Goal: Information Seeking & Learning: Learn about a topic

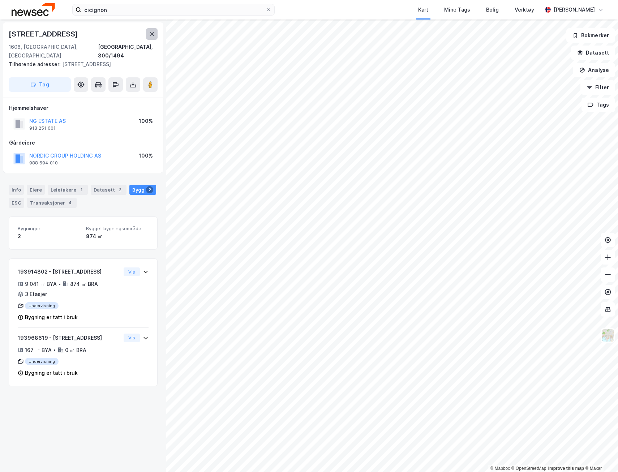
click at [150, 37] on icon at bounding box center [152, 34] width 6 height 6
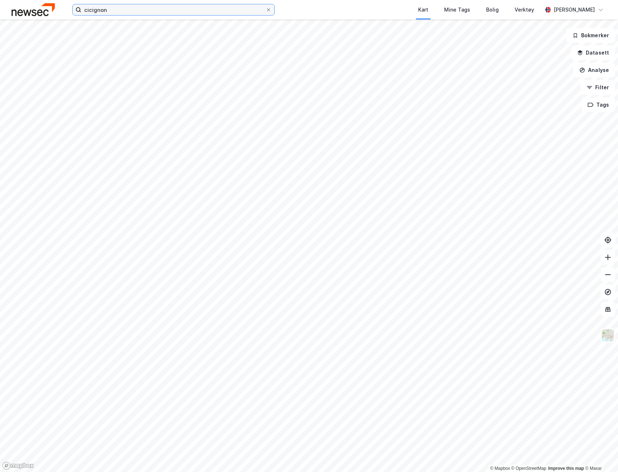
click at [110, 8] on input "cicignon" at bounding box center [173, 9] width 184 height 11
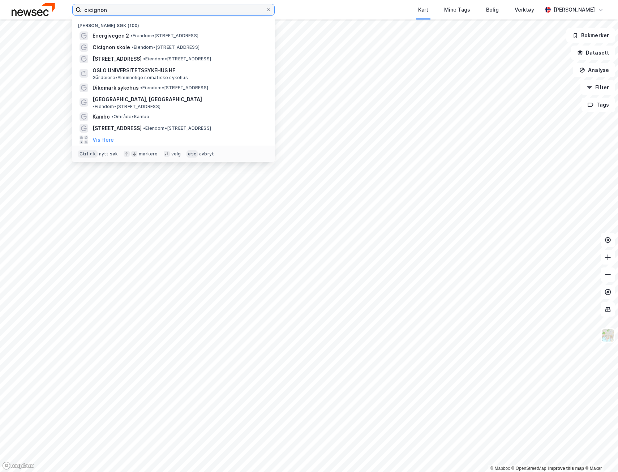
drag, startPoint x: 118, startPoint y: 8, endPoint x: 42, endPoint y: 7, distance: 76.3
click at [42, 7] on div "cicignon Nylige søk (100) Energivegen 2 • Eiendom • [STREET_ADDRESS] skole • Ei…" at bounding box center [309, 10] width 618 height 20
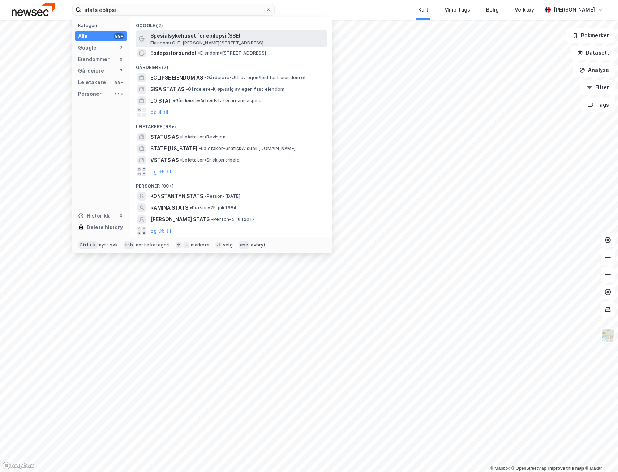
click at [222, 43] on span "Eiendom • G. F. [PERSON_NAME][STREET_ADDRESS]" at bounding box center [207, 43] width 114 height 6
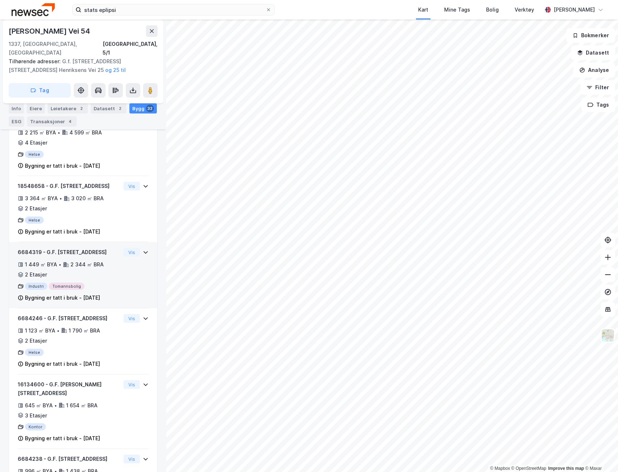
scroll to position [181, 0]
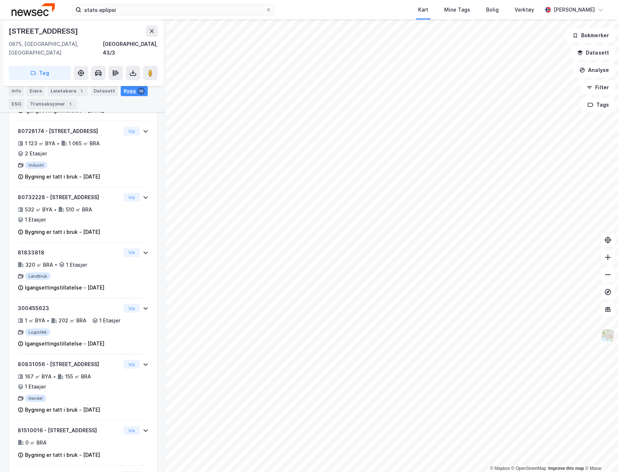
scroll to position [371, 0]
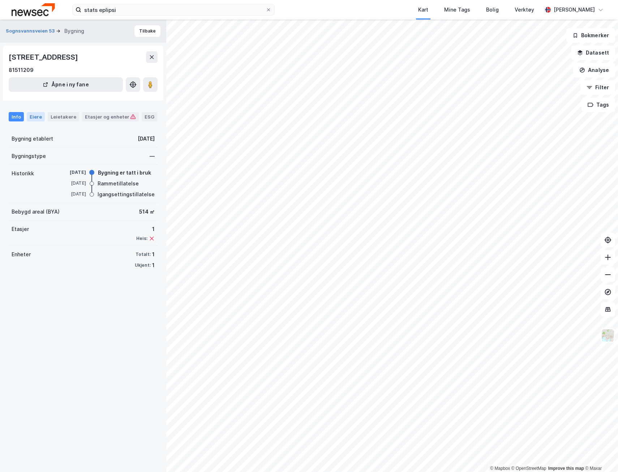
click at [37, 116] on div "Eiere" at bounding box center [36, 116] width 18 height 9
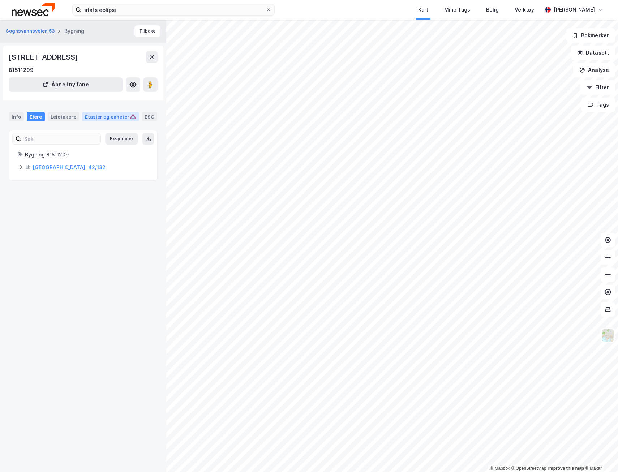
click at [88, 116] on div "Etasjer og enheter" at bounding box center [110, 117] width 51 height 7
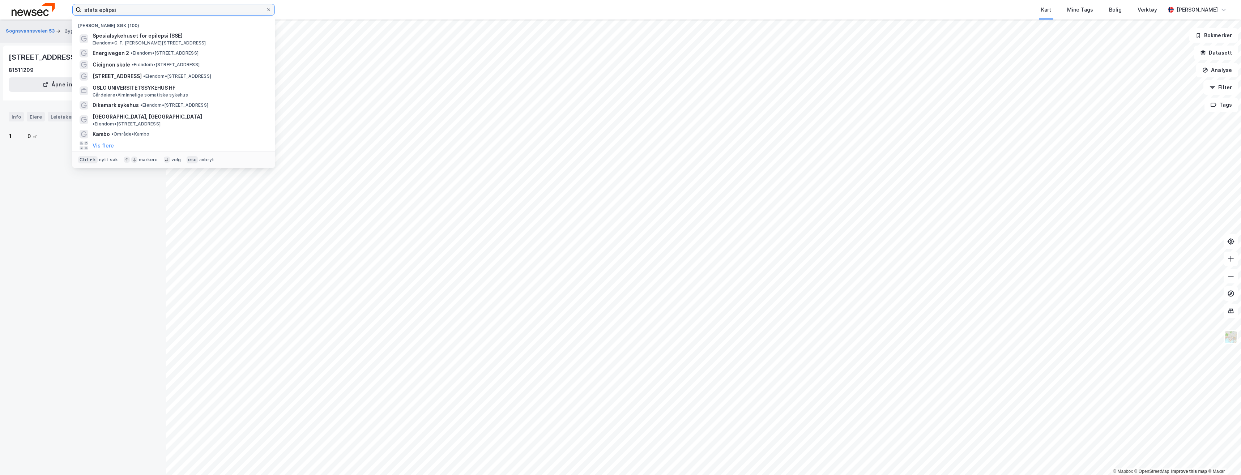
click at [137, 7] on input "stats eplipsi" at bounding box center [173, 9] width 184 height 11
drag, startPoint x: 137, startPoint y: 9, endPoint x: 58, endPoint y: 1, distance: 79.3
click at [59, 0] on div "stats eplipsi [PERSON_NAME] søk (100) Spesialsykehuset for epilepsi (SSE) Eiend…" at bounding box center [620, 10] width 1241 height 20
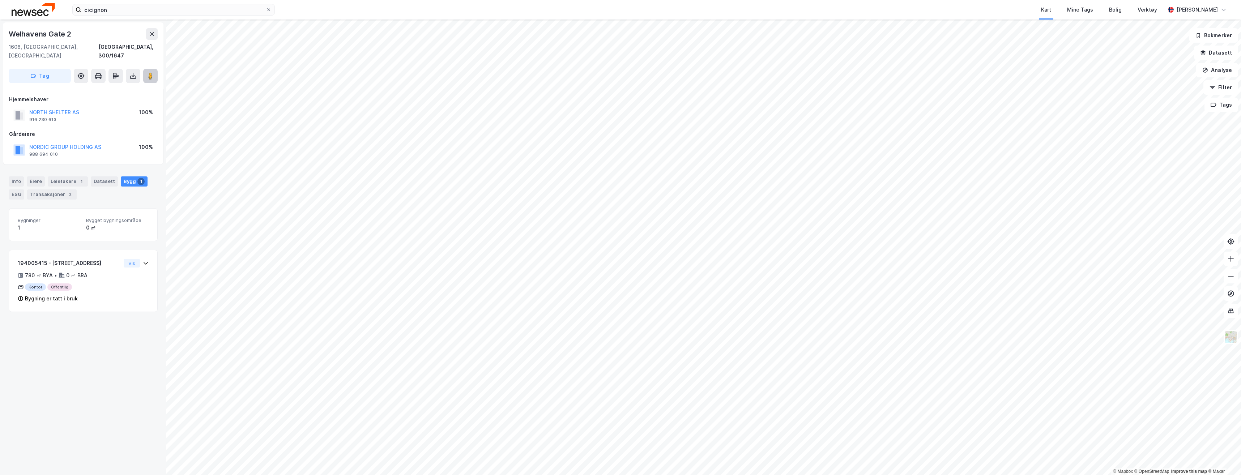
click at [154, 72] on icon at bounding box center [150, 75] width 7 height 7
click at [35, 176] on div "Eiere" at bounding box center [36, 181] width 18 height 10
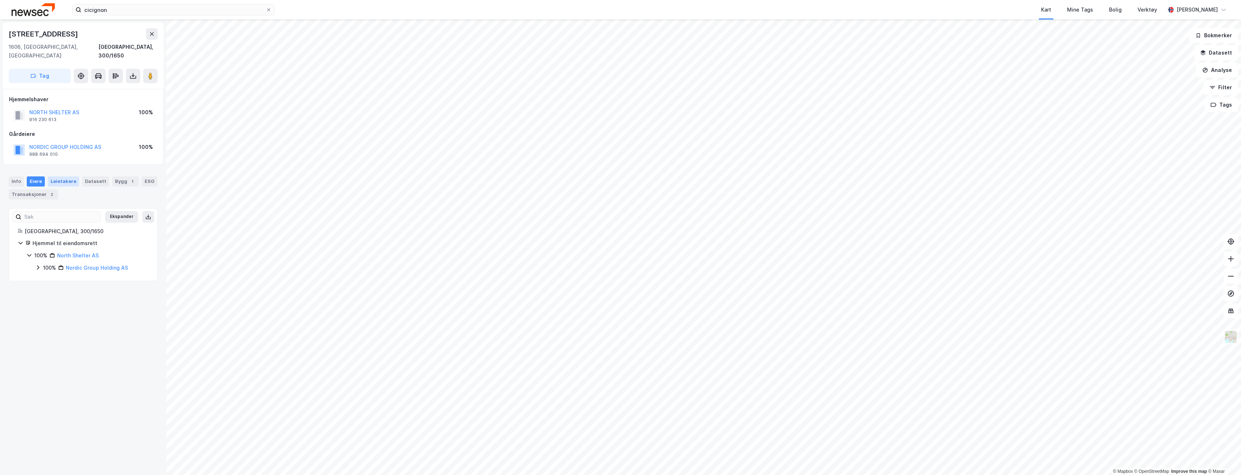
click at [59, 176] on div "Leietakere" at bounding box center [63, 181] width 31 height 10
click at [41, 176] on div "Eiere" at bounding box center [36, 181] width 18 height 10
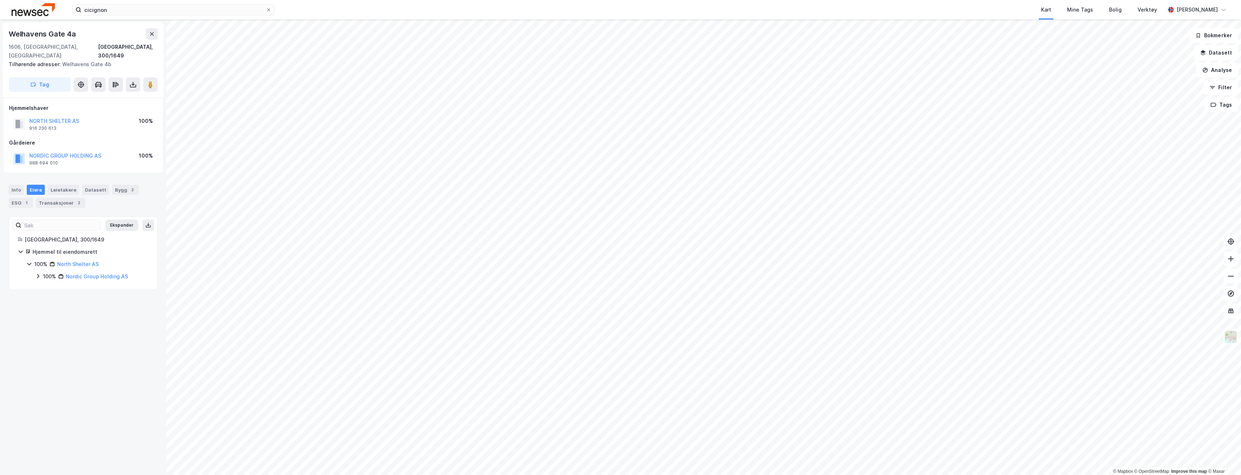
click at [113, 16] on div "cicignon Kart Mine Tags Bolig Verktøy [PERSON_NAME]" at bounding box center [620, 10] width 1241 height 20
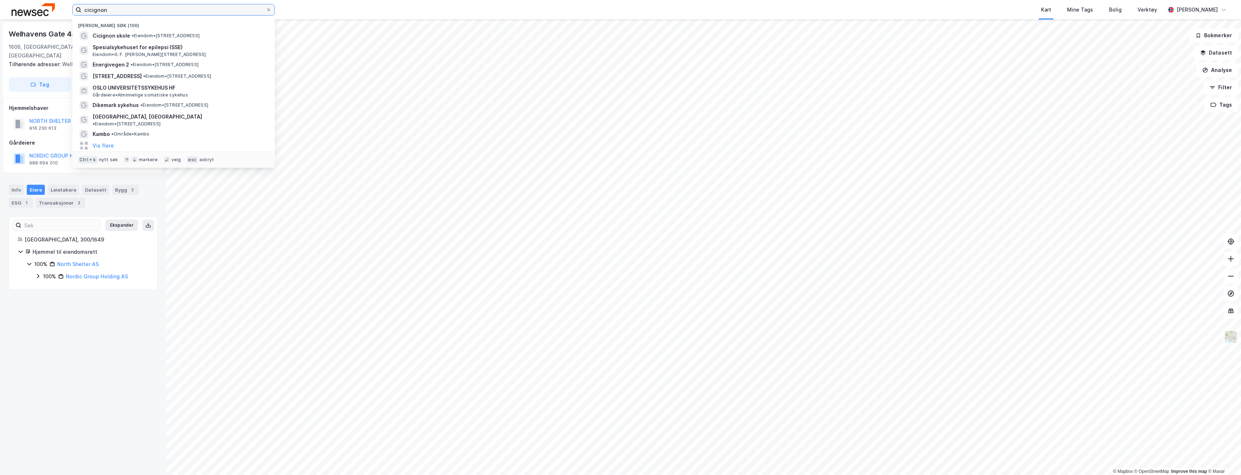
drag, startPoint x: 122, startPoint y: 5, endPoint x: 60, endPoint y: 4, distance: 61.9
click at [54, 4] on div "cicignon Nylige søk (100) Cicignon skole • Eiendom • [STREET_ADDRESS], 1606 Fre…" at bounding box center [620, 10] width 1241 height 20
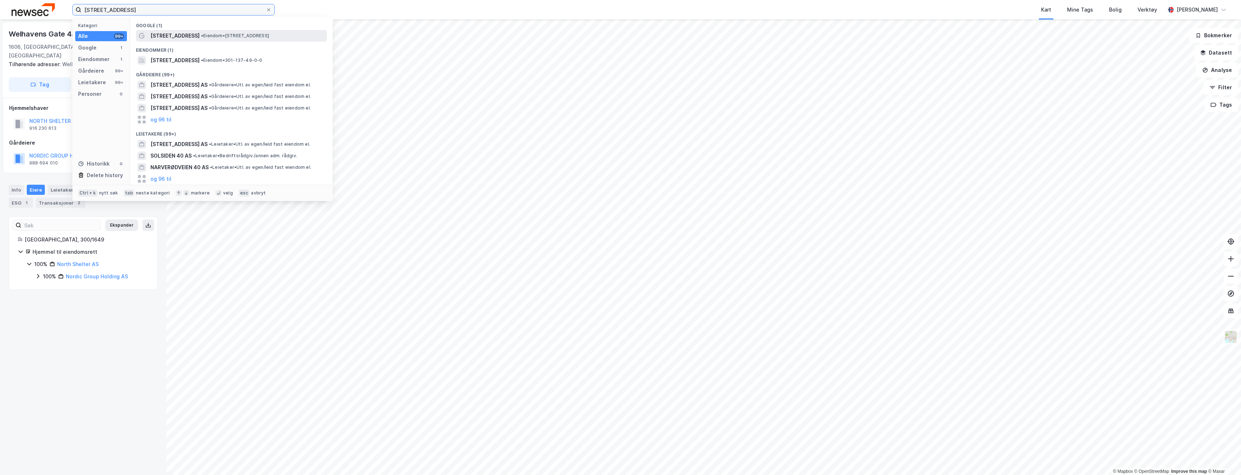
type input "[STREET_ADDRESS]"
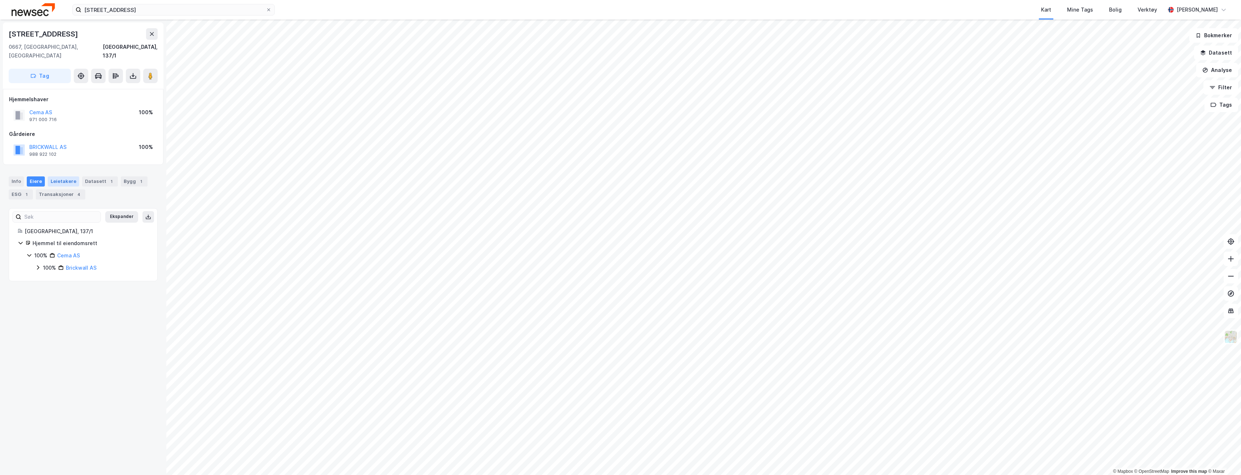
click at [61, 176] on div "Leietakere" at bounding box center [63, 181] width 31 height 10
click at [18, 176] on div "Info" at bounding box center [16, 181] width 15 height 10
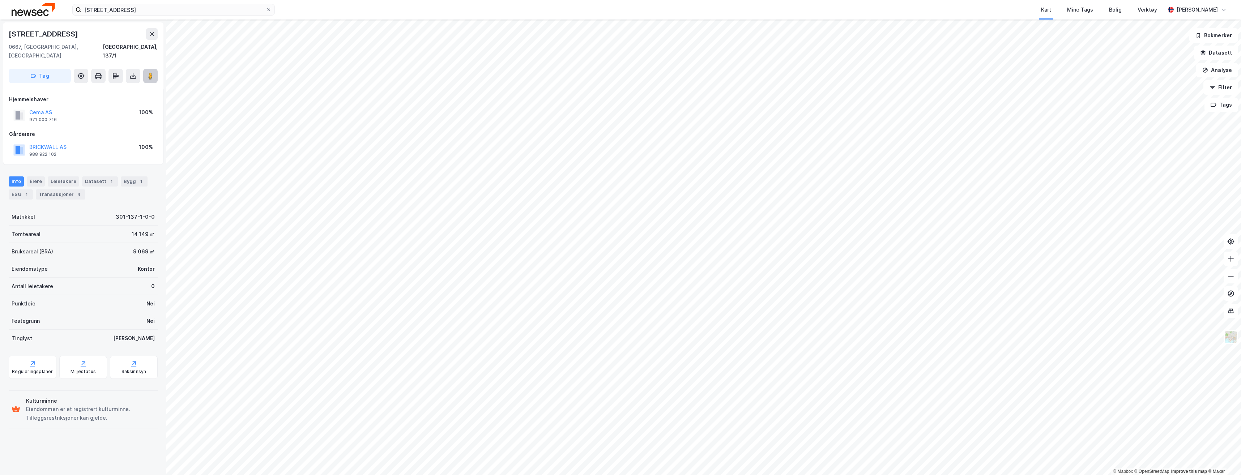
click at [153, 72] on icon at bounding box center [150, 75] width 7 height 7
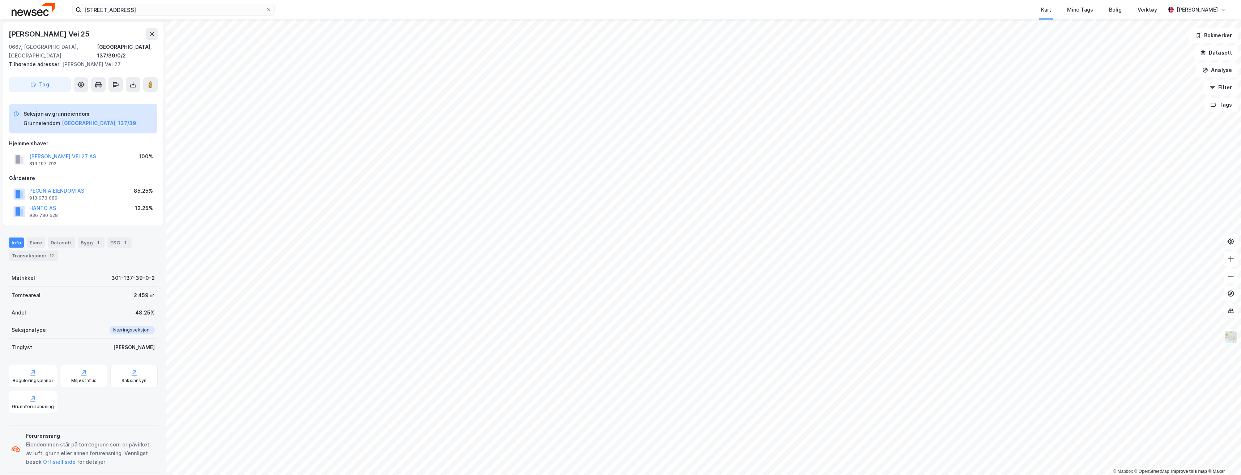
scroll to position [0, 0]
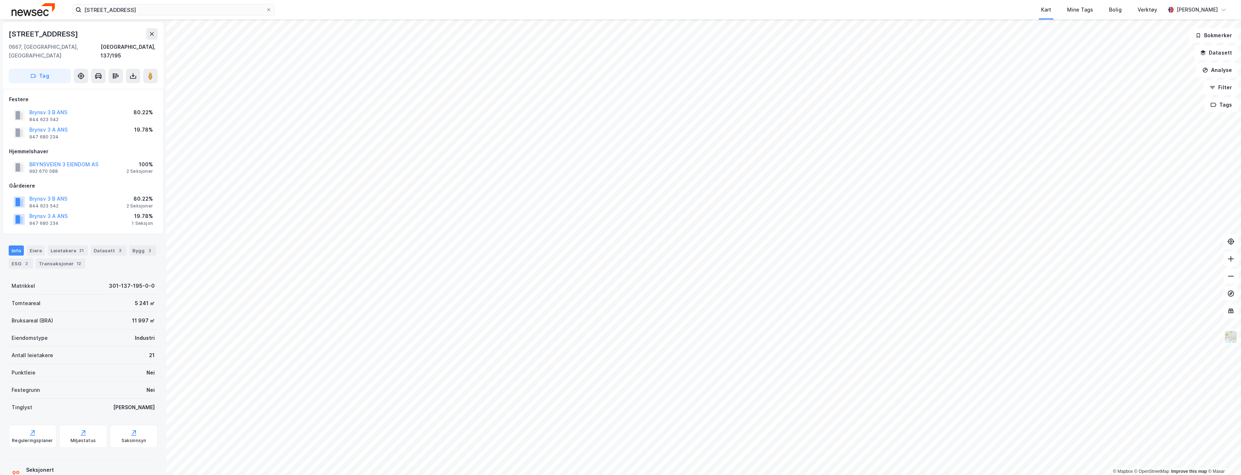
scroll to position [0, 0]
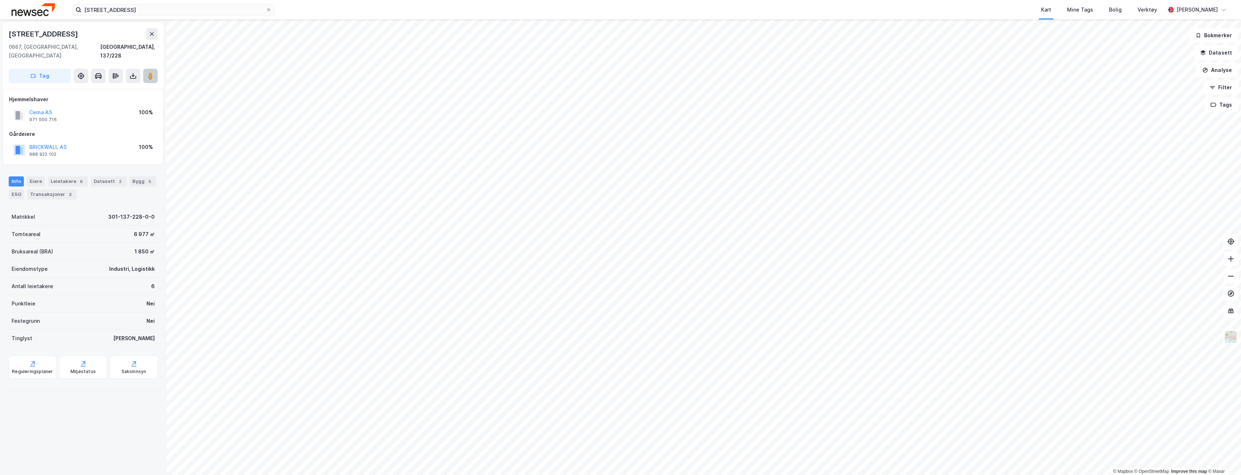
click at [618, 146] on div "© Mapbox © OpenStreetMap Improve this map © [PERSON_NAME][STREET_ADDRESS], 137/…" at bounding box center [620, 248] width 1241 height 456
click at [617, 185] on div "© Mapbox © OpenStreetMap Improve this map © [PERSON_NAME][STREET_ADDRESS], 137/…" at bounding box center [620, 248] width 1241 height 456
